Goal: Task Accomplishment & Management: Manage account settings

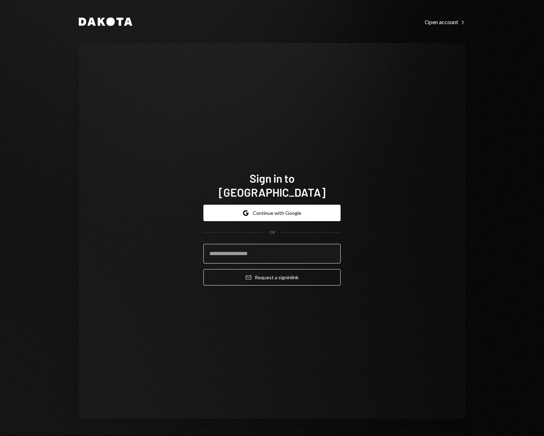
click at [247, 244] on input "email" at bounding box center [272, 254] width 137 height 20
type input "**********"
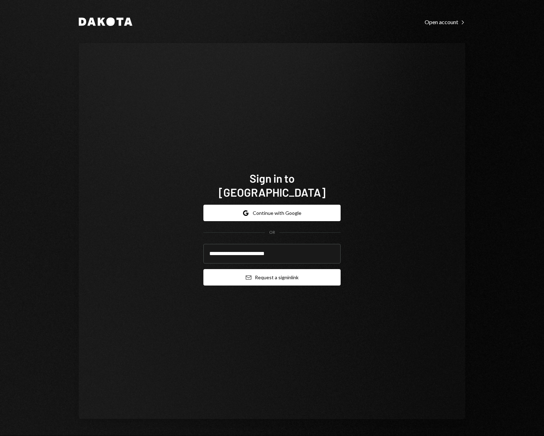
click at [259, 269] on button "Email Request a sign in link" at bounding box center [272, 277] width 137 height 16
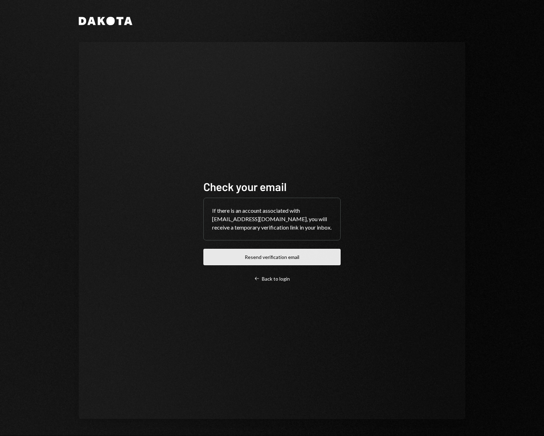
click at [270, 260] on button "Resend verification email" at bounding box center [272, 257] width 137 height 16
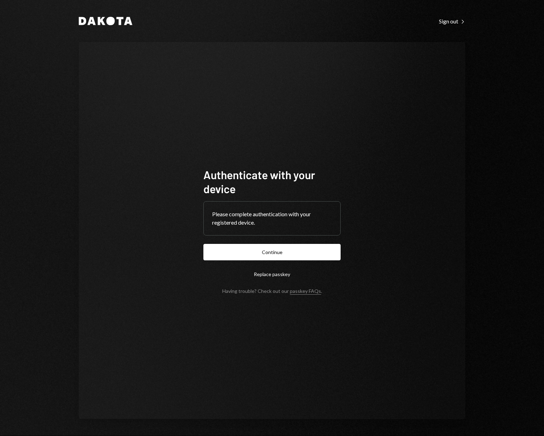
click at [268, 216] on div "Please complete authentication with your registered device." at bounding box center [272, 218] width 120 height 17
click at [286, 216] on div "Please complete authentication with your registered device." at bounding box center [272, 218] width 120 height 17
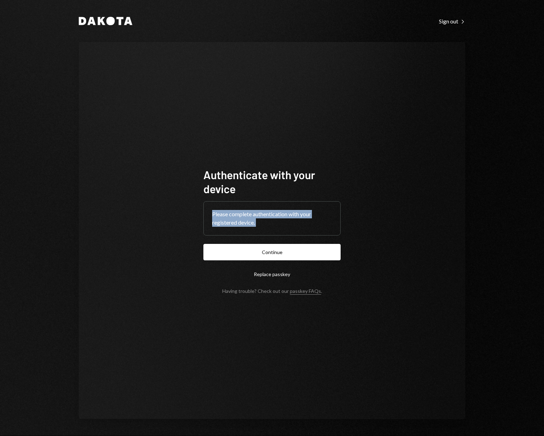
click at [286, 216] on div "Please complete authentication with your registered device." at bounding box center [272, 218] width 120 height 17
click at [275, 275] on button "Replace passkey" at bounding box center [272, 274] width 137 height 16
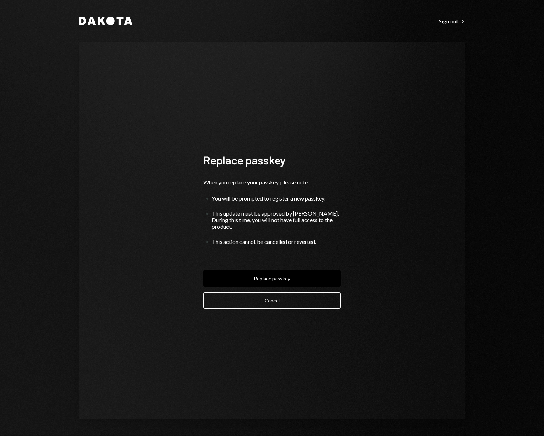
click at [296, 200] on div "You will be prompted to register a new passkey." at bounding box center [276, 198] width 129 height 7
click at [302, 199] on div "You will be prompted to register a new passkey." at bounding box center [276, 198] width 129 height 7
click at [275, 277] on button "Replace passkey" at bounding box center [272, 278] width 137 height 16
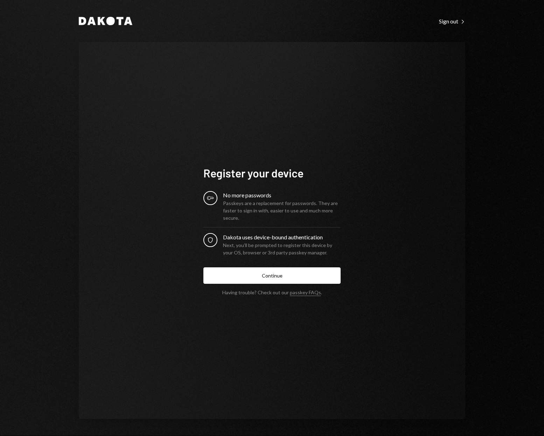
click at [258, 204] on div "Passkeys are a replacement for passwords. They are faster to sign in with, easi…" at bounding box center [282, 211] width 118 height 22
click at [278, 277] on button "Continue" at bounding box center [272, 276] width 137 height 16
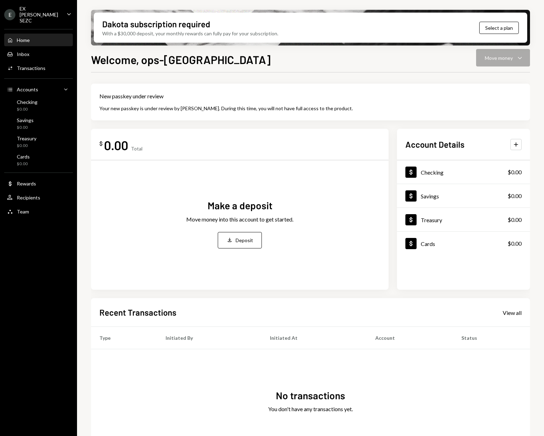
click at [52, 15] on div "E EX Cayman SEZC" at bounding box center [32, 15] width 57 height 18
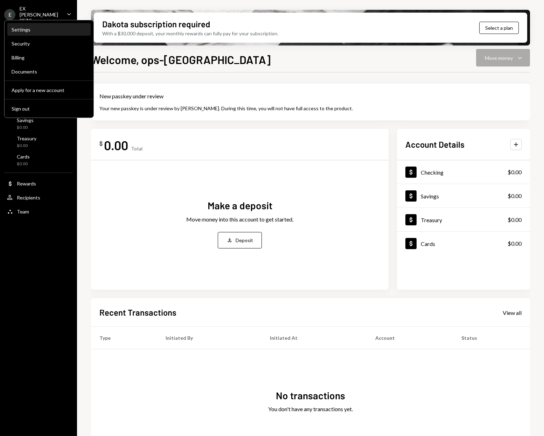
click at [31, 29] on div "Settings" at bounding box center [49, 30] width 75 height 6
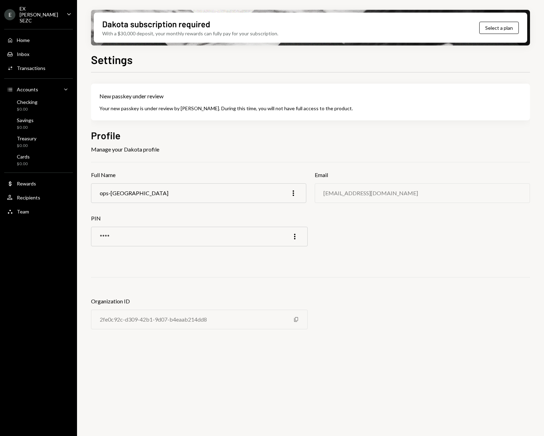
click at [299, 239] on div "**** More" at bounding box center [199, 237] width 217 height 20
click at [292, 234] on icon "More" at bounding box center [295, 237] width 8 height 8
click at [281, 251] on div "Edit" at bounding box center [278, 252] width 35 height 12
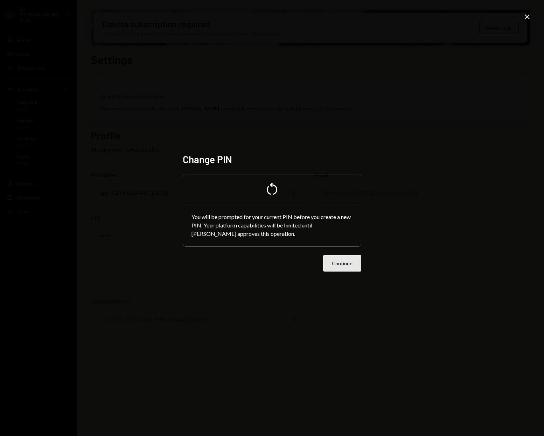
click at [349, 267] on button "Continue" at bounding box center [342, 263] width 38 height 16
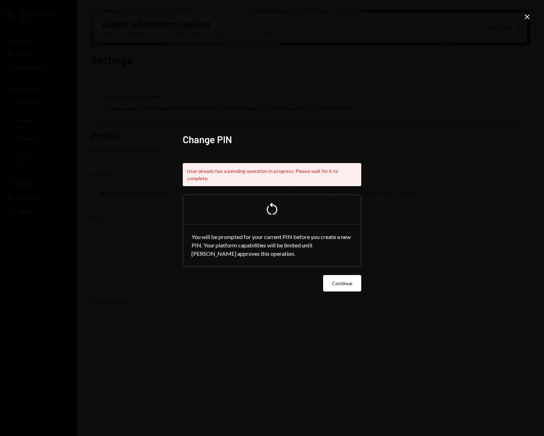
click at [306, 304] on div "Change PIN User already has a pending operation in progress. Please wait for it…" at bounding box center [271, 218] width 195 height 186
click at [358, 97] on div "Change PIN User already has a pending operation in progress. Please wait for it…" at bounding box center [272, 218] width 544 height 436
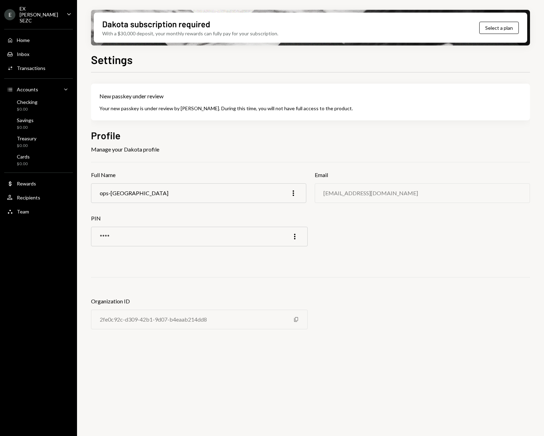
click at [203, 196] on div "ops-ky More" at bounding box center [198, 194] width 215 height 20
click at [294, 193] on icon "More" at bounding box center [293, 193] width 8 height 8
click at [60, 15] on div "E EX Cayman SEZC Caret Down" at bounding box center [38, 15] width 77 height 18
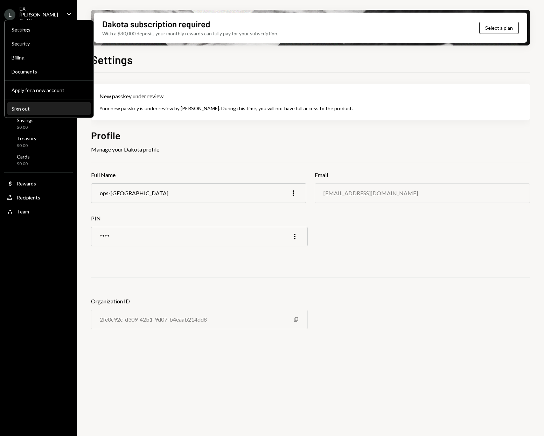
click at [23, 111] on button "Sign out" at bounding box center [48, 109] width 83 height 13
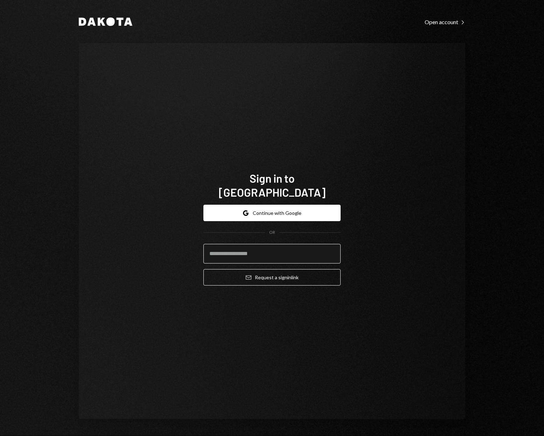
click at [259, 244] on input "email" at bounding box center [272, 254] width 137 height 20
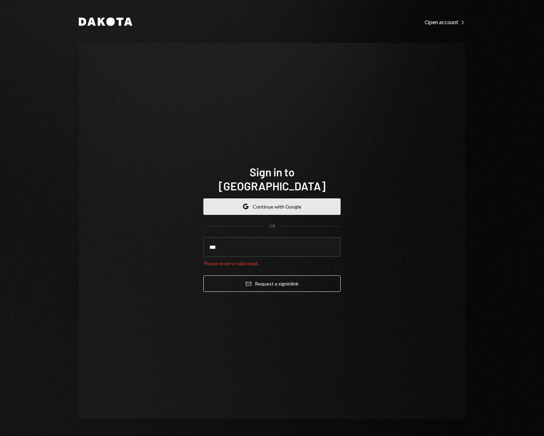
click at [251, 206] on button "Google Continue with Google" at bounding box center [272, 207] width 137 height 16
click at [261, 239] on input "***" at bounding box center [272, 248] width 137 height 20
click at [260, 239] on input "***" at bounding box center [272, 248] width 137 height 20
type input "*"
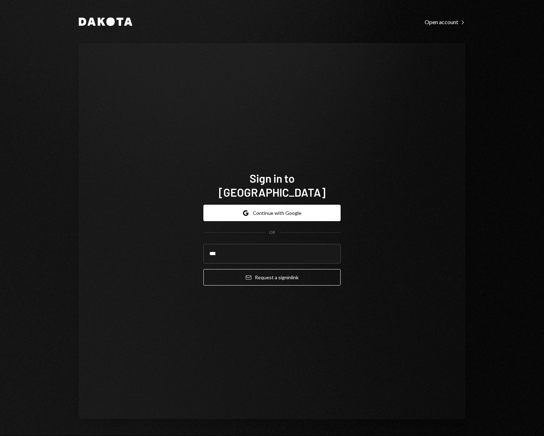
type input "**********"
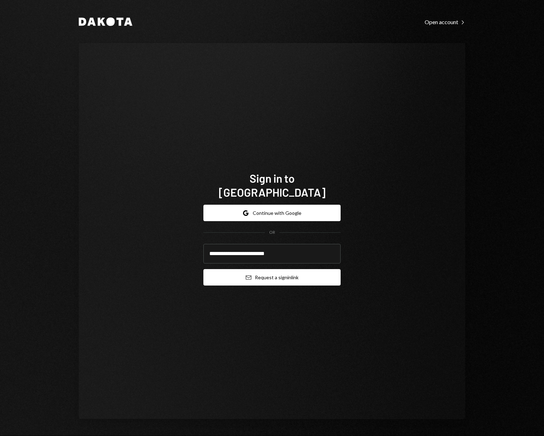
click at [265, 271] on button "Email Request a sign in link" at bounding box center [272, 277] width 137 height 16
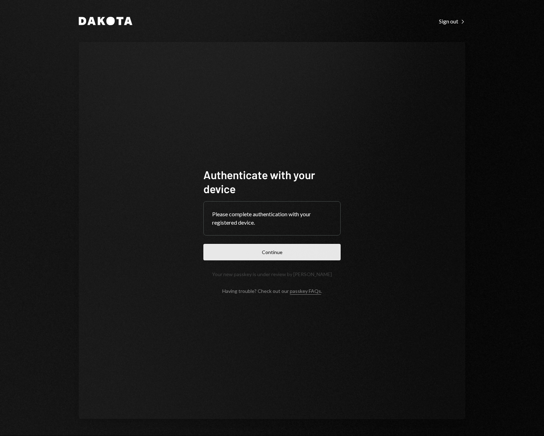
click at [282, 253] on button "Continue" at bounding box center [272, 252] width 137 height 16
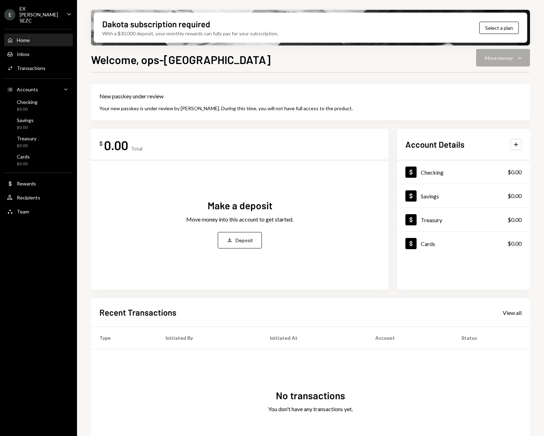
click at [180, 25] on div "Dakota subscription required" at bounding box center [156, 24] width 108 height 12
click at [187, 33] on div "With a $30,000 deposit, your monthly rewards can fully pay for your subscriptio…" at bounding box center [190, 33] width 176 height 7
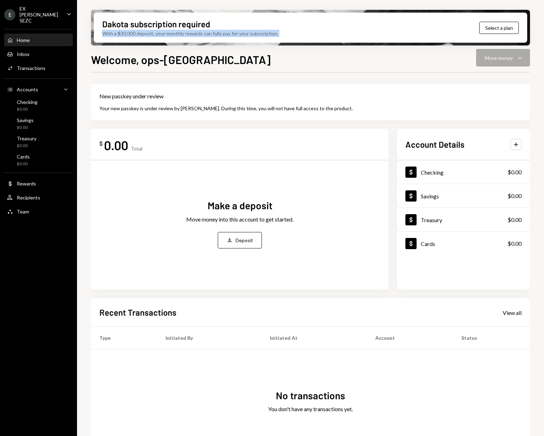
click at [187, 33] on div "With a $30,000 deposit, your monthly rewards can fully pay for your subscriptio…" at bounding box center [190, 33] width 176 height 7
click at [231, 37] on div "With a $30,000 deposit, your monthly rewards can fully pay for your subscriptio…" at bounding box center [190, 33] width 176 height 7
click at [238, 35] on div "With a $30,000 deposit, your monthly rewards can fully pay for your subscriptio…" at bounding box center [190, 33] width 176 height 7
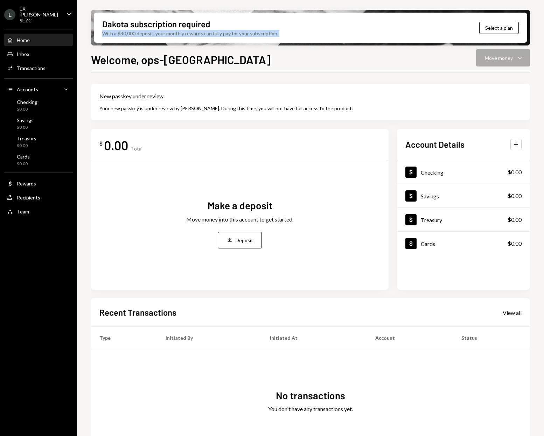
click at [238, 35] on div "With a $30,000 deposit, your monthly rewards can fully pay for your subscriptio…" at bounding box center [190, 33] width 176 height 7
click at [176, 22] on div "Dakota subscription required" at bounding box center [156, 24] width 108 height 12
click at [197, 25] on div "Dakota subscription required" at bounding box center [156, 24] width 108 height 12
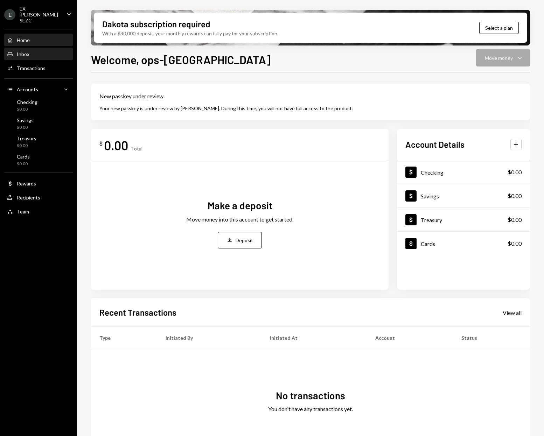
click at [38, 51] on div "Inbox Inbox" at bounding box center [38, 54] width 63 height 6
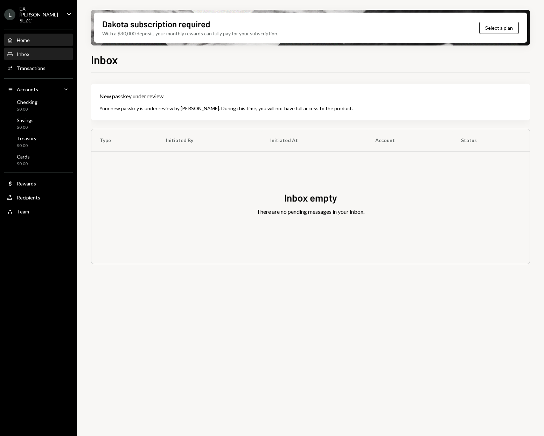
click at [51, 37] on div "Home Home" at bounding box center [38, 40] width 63 height 6
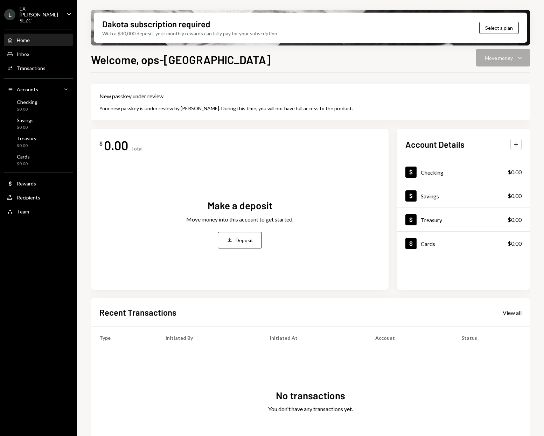
click at [120, 28] on div "Dakota subscription required" at bounding box center [156, 24] width 108 height 12
click at [509, 27] on button "Select a plan" at bounding box center [500, 28] width 40 height 12
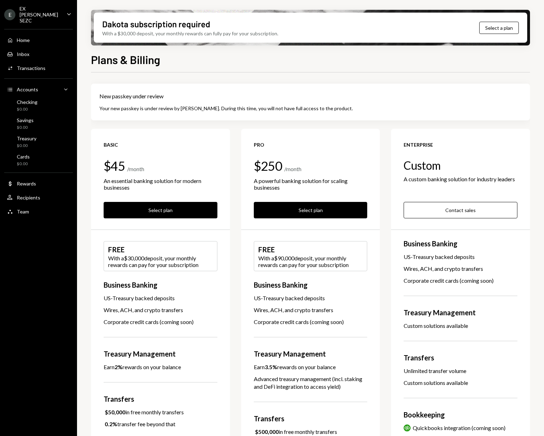
click at [440, 269] on div "Wires, ACH, and crypto transfers" at bounding box center [461, 269] width 114 height 8
click at [443, 270] on div "Wires, ACH, and crypto transfers" at bounding box center [461, 269] width 114 height 8
click at [307, 309] on div "Wires, ACH, and crypto transfers" at bounding box center [311, 311] width 114 height 8
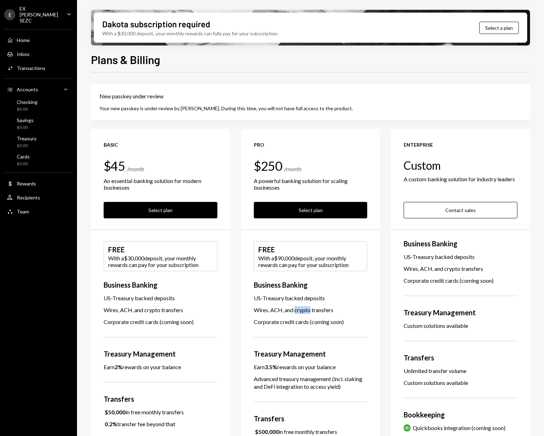
click at [307, 309] on div "Wires, ACH, and crypto transfers" at bounding box center [311, 311] width 114 height 8
drag, startPoint x: 307, startPoint y: 309, endPoint x: 205, endPoint y: 316, distance: 102.6
click at [307, 309] on div "Wires, ACH, and crypto transfers" at bounding box center [311, 311] width 114 height 8
click at [172, 312] on div "Wires, ACH, and crypto transfers" at bounding box center [161, 311] width 114 height 8
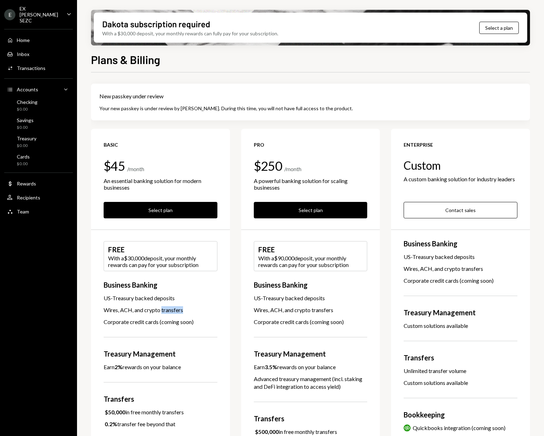
click at [172, 312] on div "Wires, ACH, and crypto transfers" at bounding box center [161, 311] width 114 height 8
click at [147, 296] on div "US-Treasury backed deposits" at bounding box center [161, 299] width 114 height 8
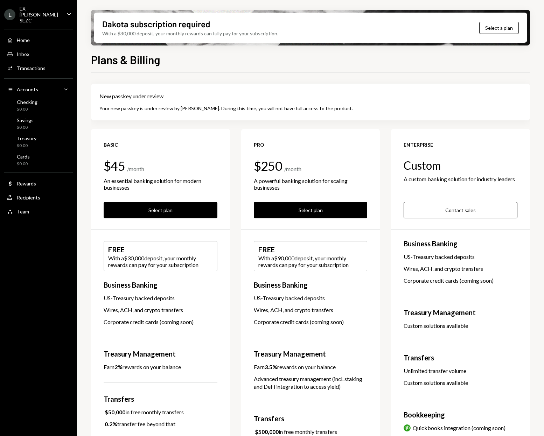
click at [131, 319] on div "Corporate credit cards (coming soon)" at bounding box center [161, 322] width 114 height 8
click at [132, 312] on div "Wires, ACH, and crypto transfers" at bounding box center [161, 311] width 114 height 8
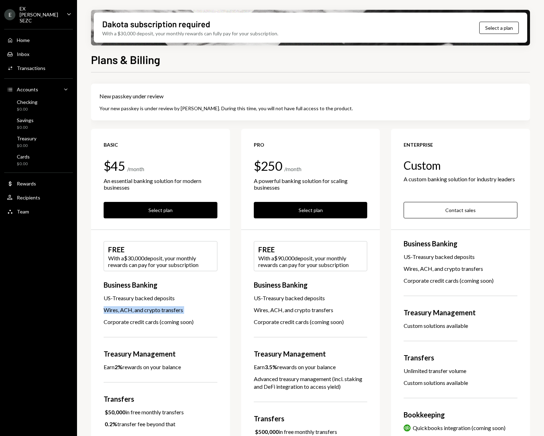
click at [132, 312] on div "Wires, ACH, and crypto transfers" at bounding box center [161, 311] width 114 height 8
click at [145, 314] on div "Basic $45 / month An essential banking solution for modern businesses Select pl…" at bounding box center [160, 346] width 139 height 434
click at [142, 323] on div "Corporate credit cards (coming soon)" at bounding box center [161, 322] width 114 height 8
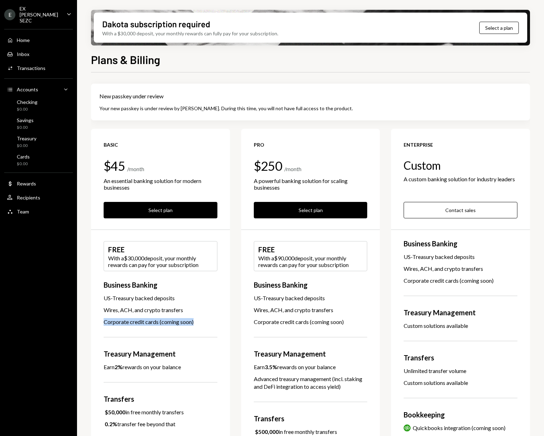
click at [153, 322] on div "Corporate credit cards (coming soon)" at bounding box center [161, 322] width 114 height 8
click at [38, 37] on div "Home Home" at bounding box center [38, 40] width 63 height 6
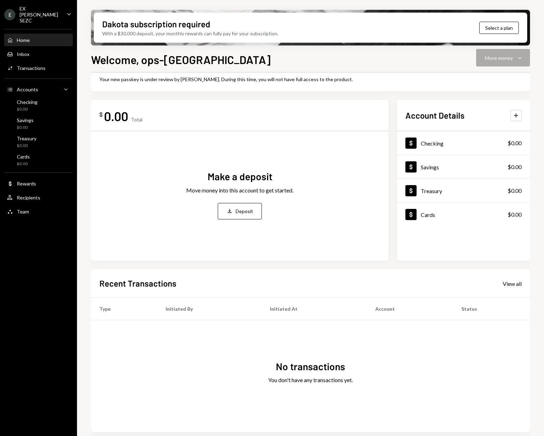
scroll to position [31, 0]
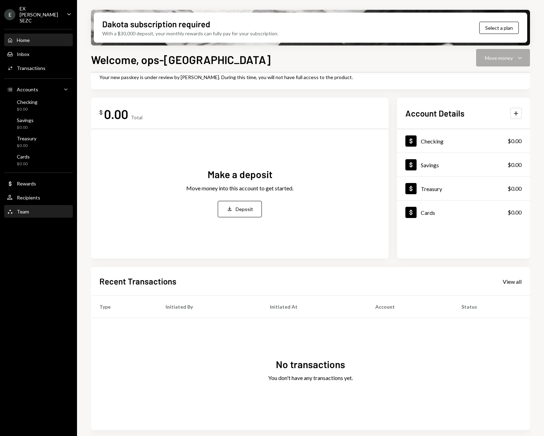
click at [23, 209] on div "Team Team" at bounding box center [38, 212] width 63 height 12
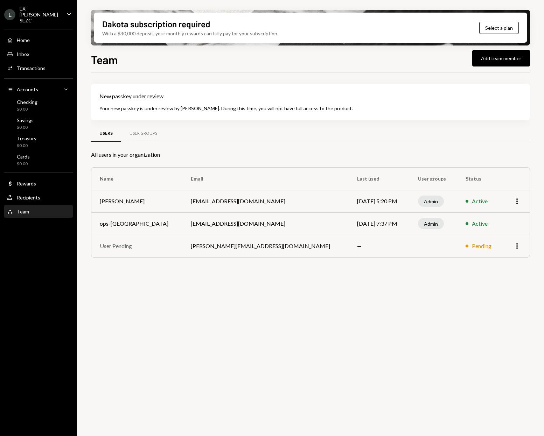
click at [200, 246] on td "berk@exresearchgroup.com" at bounding box center [266, 246] width 166 height 22
click at [211, 201] on td "mugglestone+EX@horizonsglobal.io" at bounding box center [266, 201] width 166 height 22
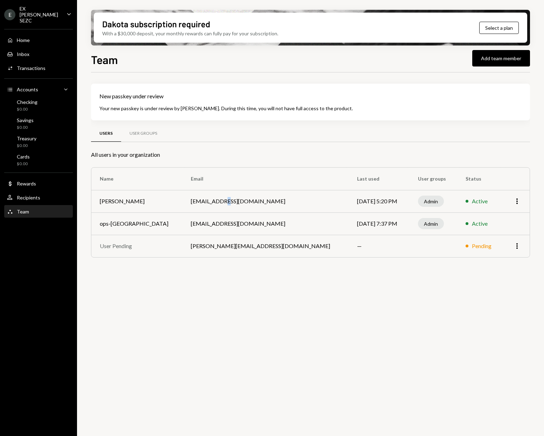
click at [211, 201] on td "mugglestone+EX@horizonsglobal.io" at bounding box center [266, 201] width 166 height 22
click at [239, 204] on td "mugglestone+EX@horizonsglobal.io" at bounding box center [266, 201] width 166 height 22
click at [37, 181] on div "Dollar Rewards" at bounding box center [38, 184] width 63 height 6
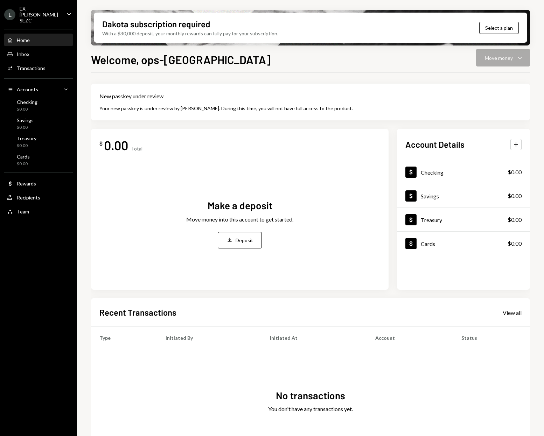
click at [68, 12] on icon "Caret Down" at bounding box center [69, 14] width 8 height 8
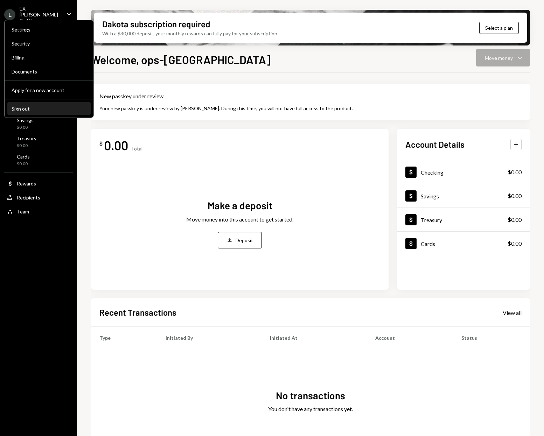
click at [23, 108] on div "Sign out" at bounding box center [49, 109] width 75 height 6
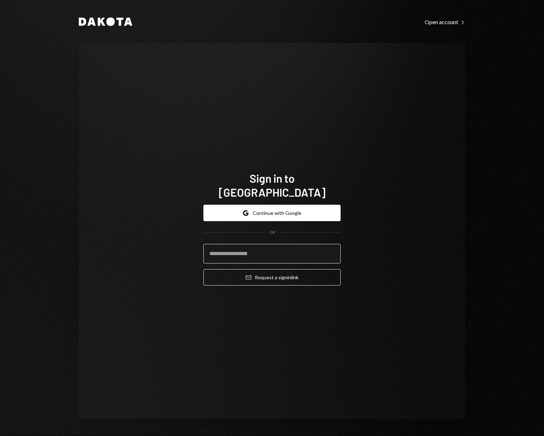
click at [261, 249] on input "email" at bounding box center [272, 254] width 137 height 20
type input "**********"
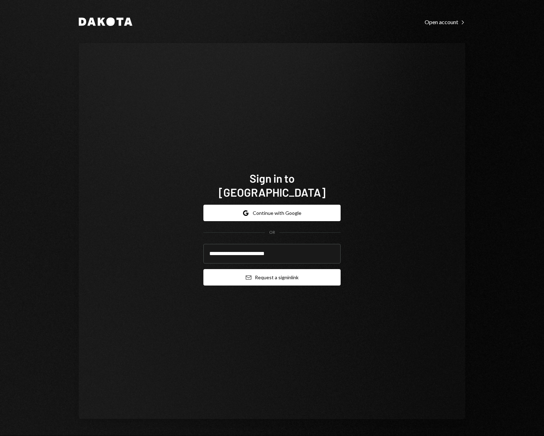
click at [280, 272] on button "Email Request a sign in link" at bounding box center [272, 277] width 137 height 16
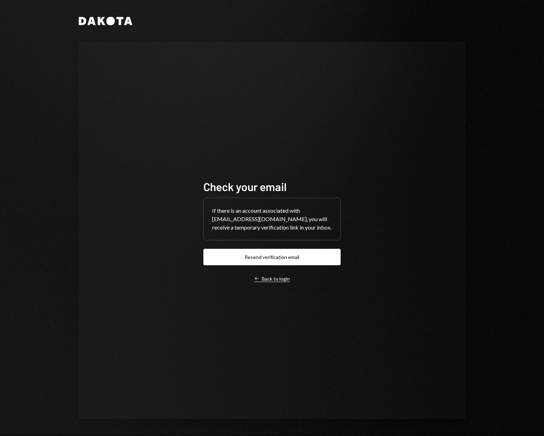
click at [272, 281] on div "Left Arrow Back to login" at bounding box center [272, 279] width 36 height 6
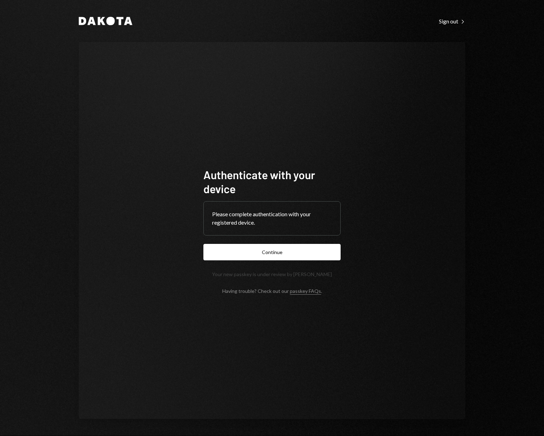
click at [231, 217] on div "Please complete authentication with your registered device." at bounding box center [272, 218] width 120 height 17
click at [262, 215] on div "Please complete authentication with your registered device." at bounding box center [272, 218] width 120 height 17
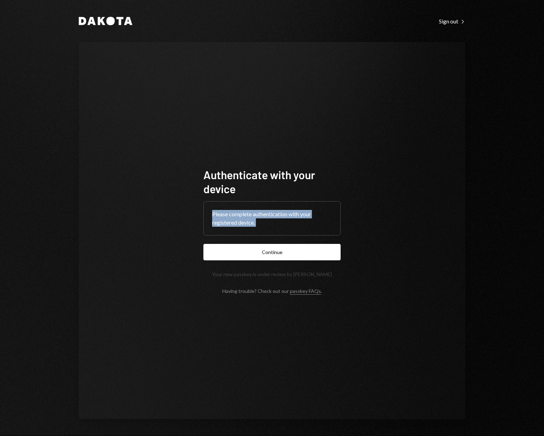
click at [262, 215] on div "Please complete authentication with your registered device." at bounding box center [272, 218] width 120 height 17
click at [266, 214] on div "Please complete authentication with your registered device." at bounding box center [272, 218] width 120 height 17
click at [295, 213] on div "Please complete authentication with your registered device." at bounding box center [272, 218] width 120 height 17
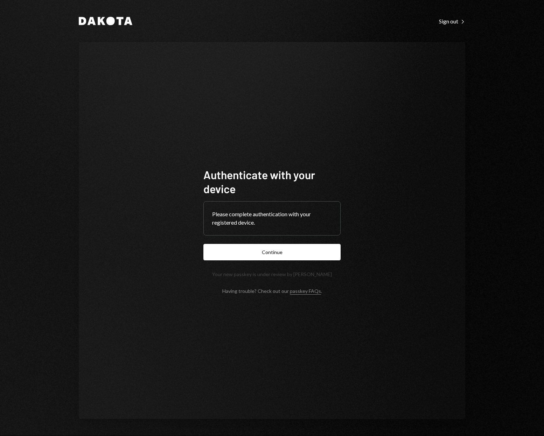
click at [250, 218] on div "Please complete authentication with your registered device." at bounding box center [272, 218] width 120 height 17
click at [268, 216] on div "Please complete authentication with your registered device." at bounding box center [272, 218] width 120 height 17
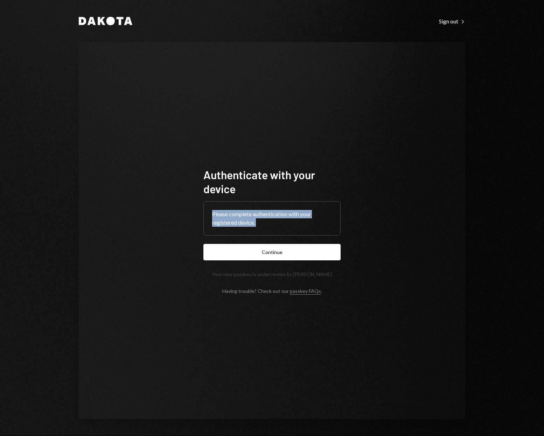
click at [268, 216] on div "Please complete authentication with your registered device." at bounding box center [272, 218] width 120 height 17
click at [279, 214] on div "Please complete authentication with your registered device." at bounding box center [272, 218] width 120 height 17
click at [227, 178] on h1 "Authenticate with your device" at bounding box center [272, 182] width 137 height 28
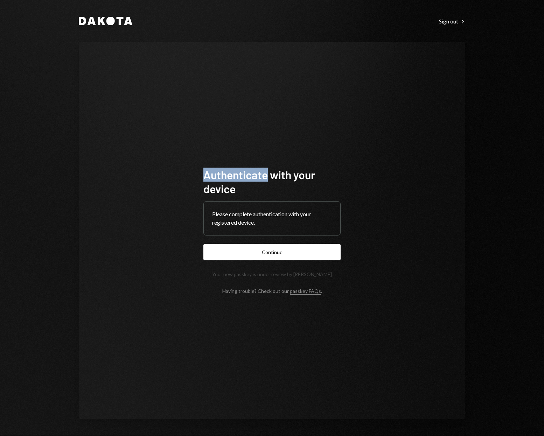
click at [227, 178] on h1 "Authenticate with your device" at bounding box center [272, 182] width 137 height 28
click at [257, 173] on h1 "Authenticate with your device" at bounding box center [272, 182] width 137 height 28
click at [254, 217] on div "Please complete authentication with your registered device." at bounding box center [272, 218] width 120 height 17
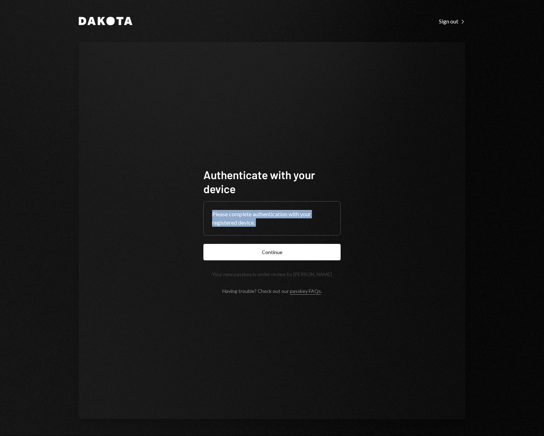
click at [254, 217] on div "Please complete authentication with your registered device." at bounding box center [272, 218] width 120 height 17
click at [271, 214] on div "Please complete authentication with your registered device." at bounding box center [272, 218] width 120 height 17
click at [458, 27] on div "Dakota Sign out Right Caret Authenticate with your device Please complete authe…" at bounding box center [272, 218] width 420 height 436
